Goal: Information Seeking & Learning: Learn about a topic

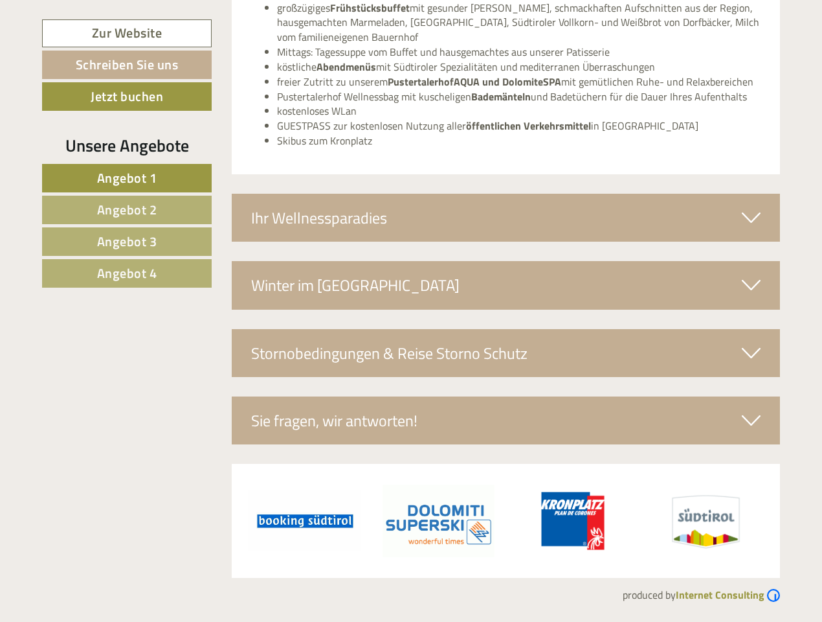
click at [127, 178] on span "Angebot 1" at bounding box center [127, 178] width 60 height 20
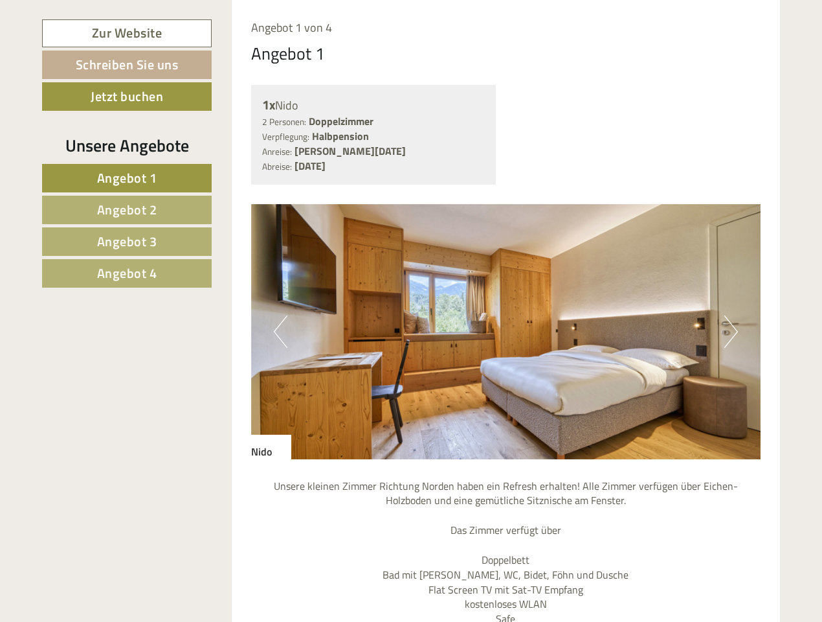
click at [127, 210] on span "Angebot 2" at bounding box center [127, 209] width 60 height 20
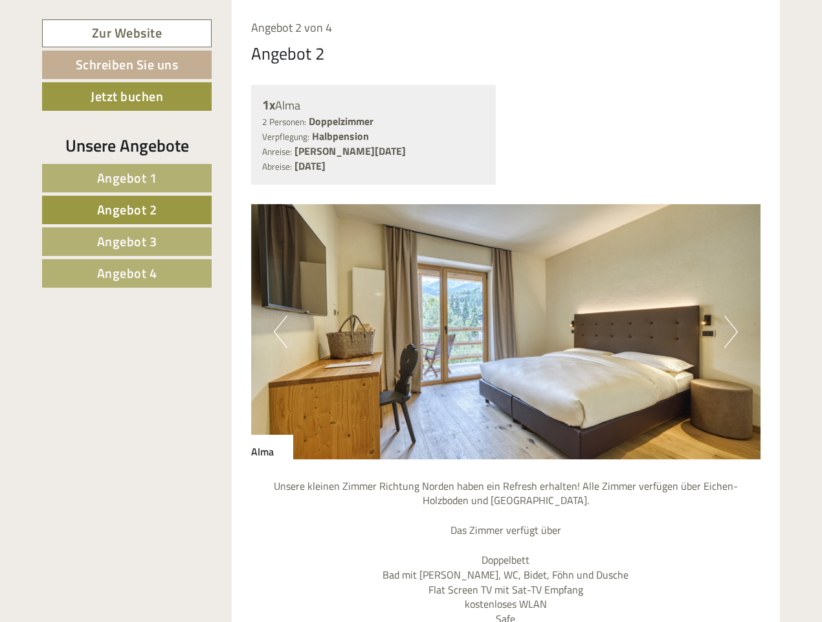
click at [127, 242] on span "Angebot 3" at bounding box center [127, 241] width 60 height 20
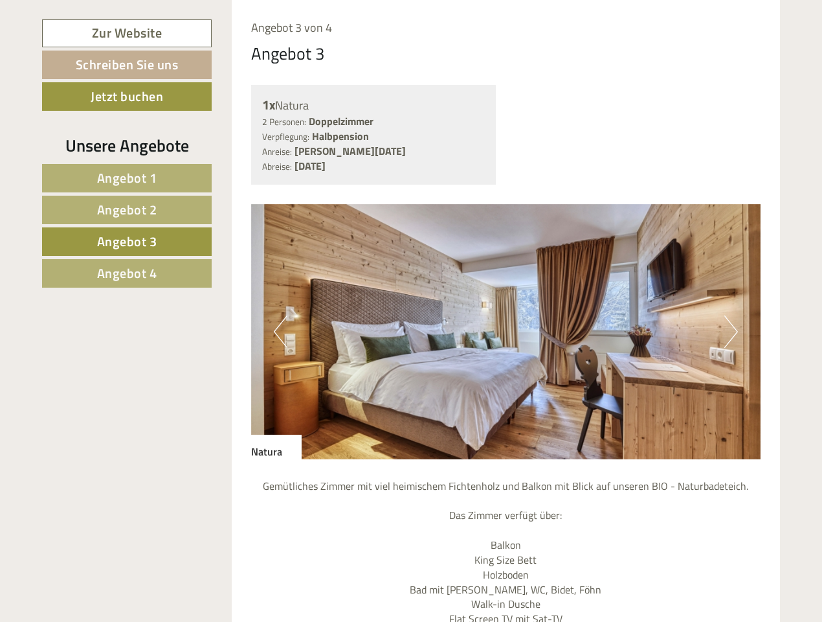
click at [127, 273] on span "Angebot 4" at bounding box center [127, 273] width 60 height 20
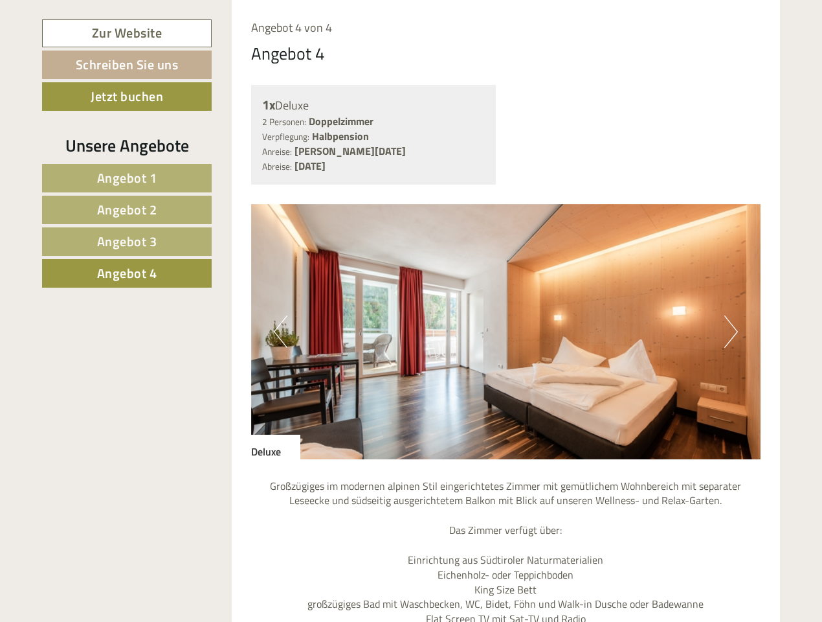
click at [506, 218] on img at bounding box center [506, 331] width 510 height 255
click at [506, 285] on img at bounding box center [506, 331] width 510 height 255
click at [506, 353] on img at bounding box center [506, 331] width 510 height 255
click at [506, 420] on img at bounding box center [506, 331] width 510 height 255
